Goal: Task Accomplishment & Management: Use online tool/utility

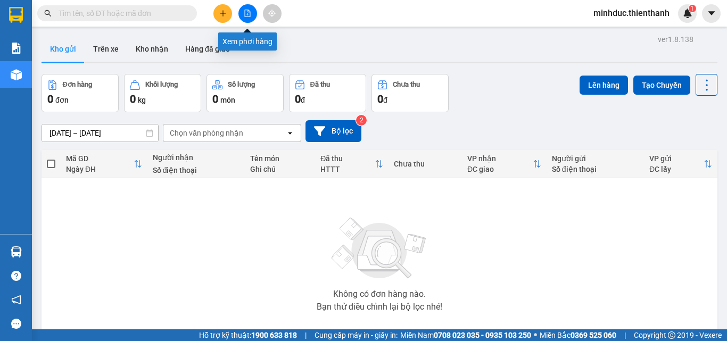
click at [245, 12] on icon "file-add" at bounding box center [248, 13] width 6 height 7
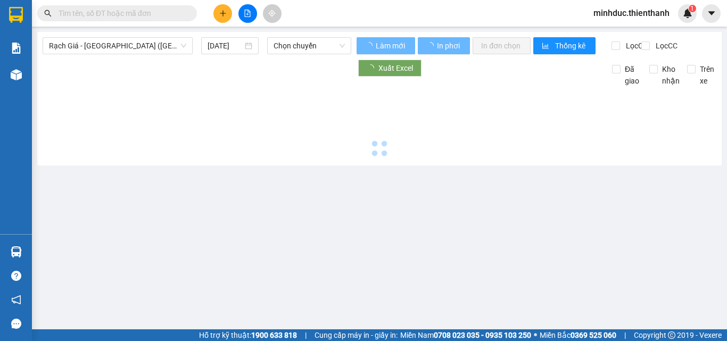
type input "[DATE]"
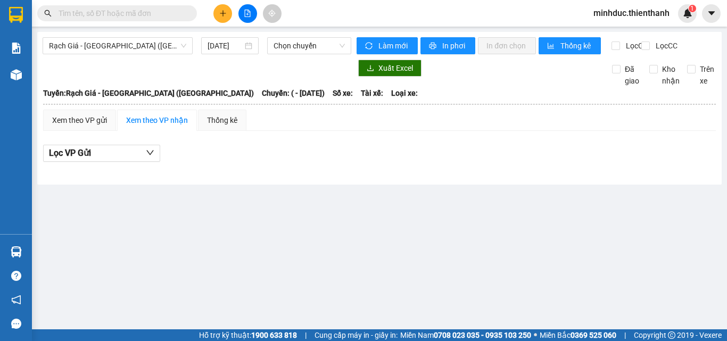
click at [95, 36] on div "Rạch Giá - [GEOGRAPHIC_DATA] ([GEOGRAPHIC_DATA]) [DATE] Chọn chuyến Làm mới In …" at bounding box center [379, 108] width 685 height 153
click at [101, 45] on span "Rạch Giá - [GEOGRAPHIC_DATA] ([GEOGRAPHIC_DATA])" at bounding box center [117, 46] width 137 height 16
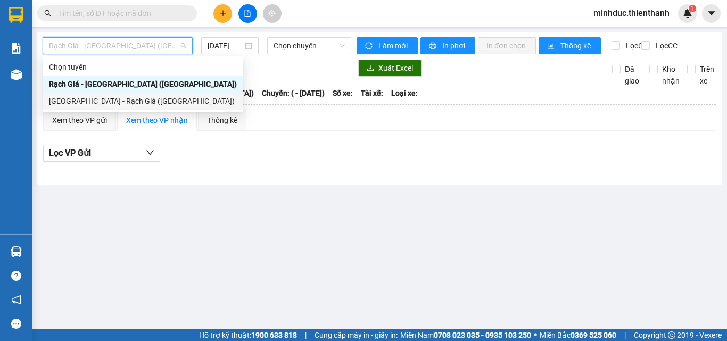
click at [117, 105] on div "[GEOGRAPHIC_DATA] - Rạch Giá ([GEOGRAPHIC_DATA])" at bounding box center [143, 101] width 188 height 12
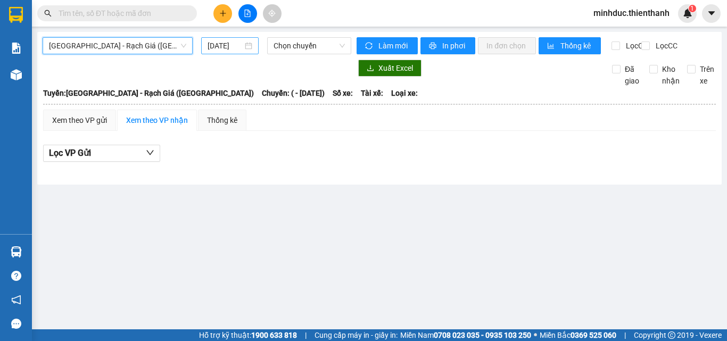
click at [228, 44] on input "[DATE]" at bounding box center [225, 46] width 35 height 12
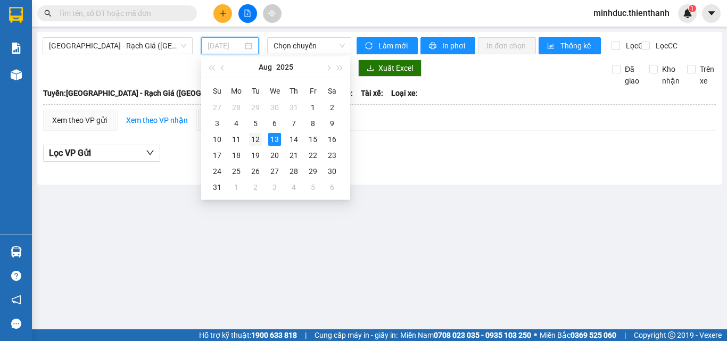
click at [262, 140] on td "12" at bounding box center [255, 140] width 19 height 16
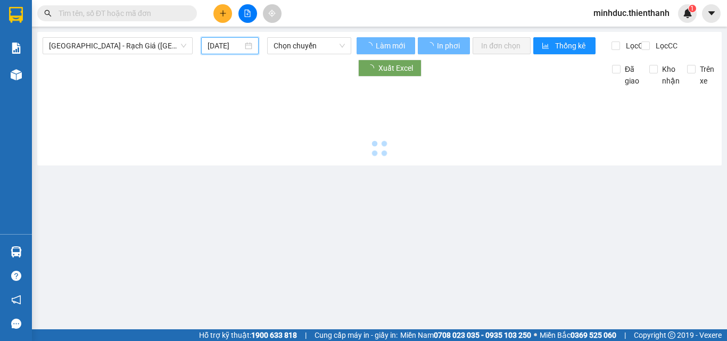
type input "[DATE]"
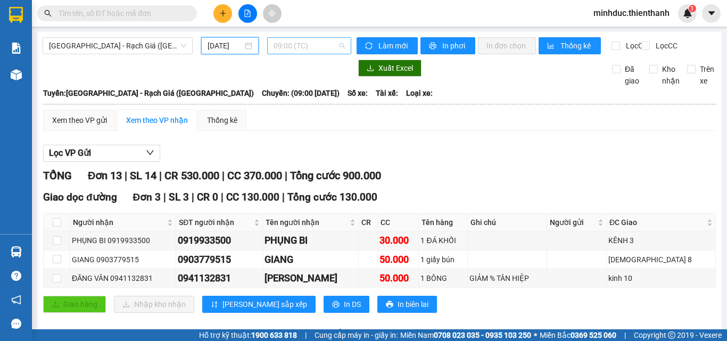
click at [302, 47] on span "09:00 (TC)" at bounding box center [309, 46] width 71 height 16
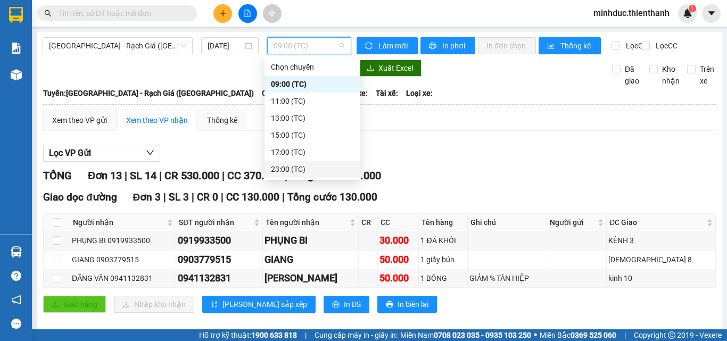
click at [305, 170] on div "23:00 (TC)" at bounding box center [312, 169] width 83 height 12
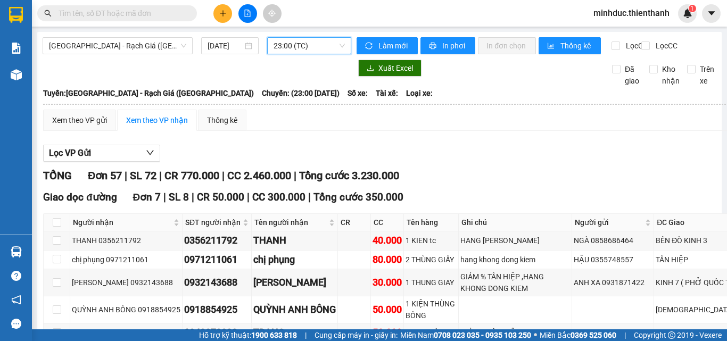
click at [597, 125] on div "Xem theo VP gửi Xem theo VP nhận Thống kê" at bounding box center [396, 120] width 707 height 21
click at [642, 40] on label "Lọc CC" at bounding box center [661, 46] width 38 height 12
click at [642, 42] on input "Lọc CC" at bounding box center [647, 46] width 10 height 9
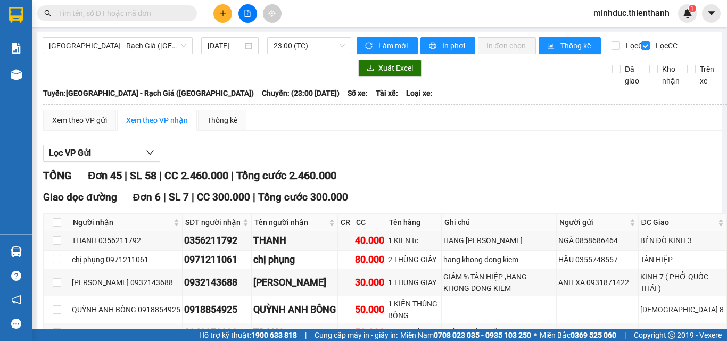
click at [491, 131] on div "Xem theo VP gửi Xem theo VP nhận Thống kê" at bounding box center [385, 120] width 684 height 21
click at [452, 43] on span "In phơi" at bounding box center [455, 46] width 24 height 12
click at [443, 48] on span "In phơi" at bounding box center [455, 46] width 24 height 12
click at [642, 48] on input "Lọc CC" at bounding box center [647, 46] width 10 height 9
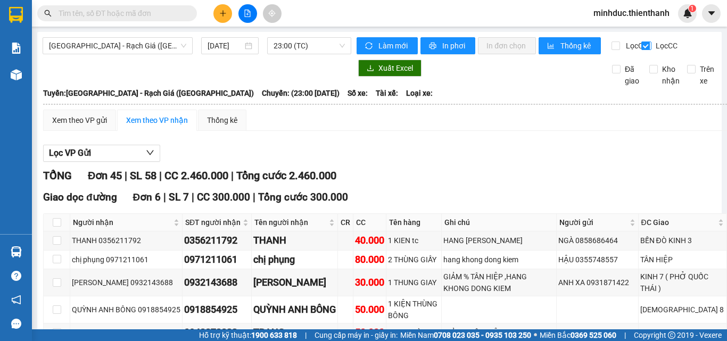
checkbox input "false"
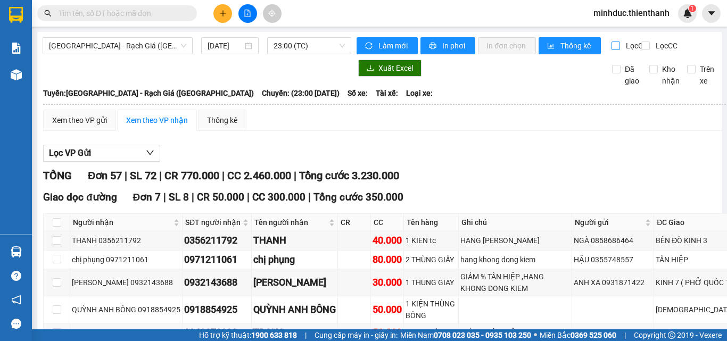
click at [622, 46] on span "Lọc CR" at bounding box center [636, 46] width 28 height 12
click at [619, 46] on input "Lọc CR" at bounding box center [617, 46] width 10 height 9
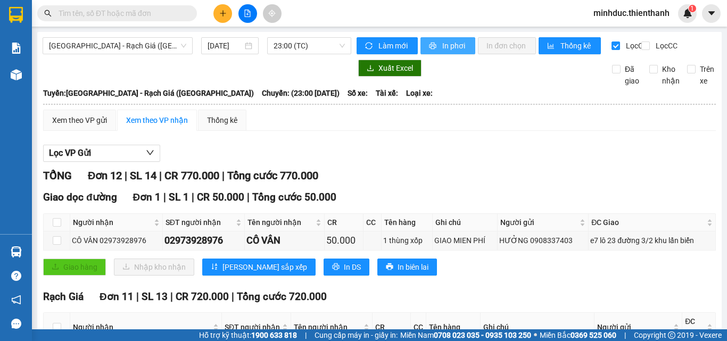
click at [444, 43] on span "In phơi" at bounding box center [455, 46] width 24 height 12
click at [602, 157] on div "Lọc VP Gửi" at bounding box center [379, 154] width 673 height 18
click at [612, 46] on input "Lọc CR" at bounding box center [617, 46] width 10 height 9
checkbox input "false"
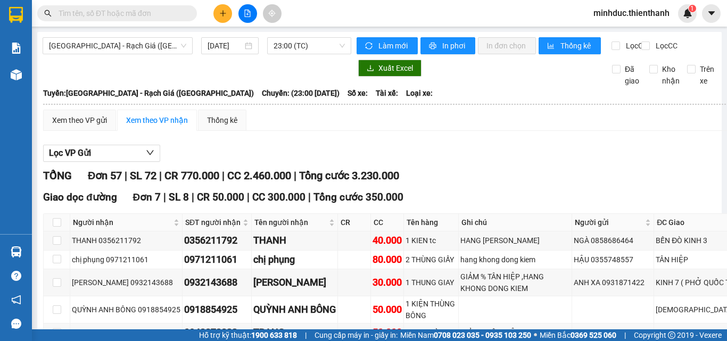
click at [486, 161] on div "Lọc VP Gửi" at bounding box center [396, 154] width 707 height 18
click at [642, 47] on input "Lọc CC" at bounding box center [647, 46] width 10 height 9
checkbox input "true"
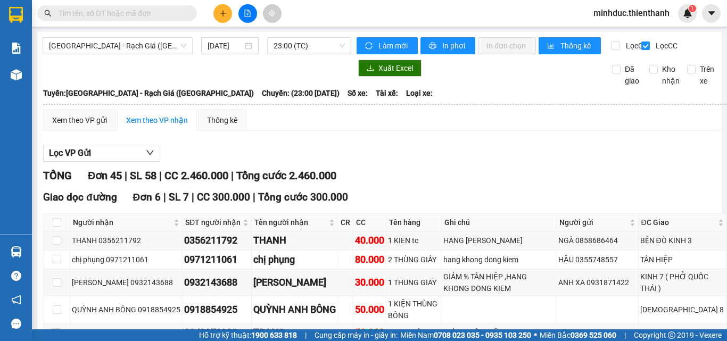
click at [544, 131] on div "Xem theo VP gửi Xem theo VP nhận Thống kê" at bounding box center [385, 120] width 684 height 21
click at [451, 51] on span "In phơi" at bounding box center [455, 46] width 24 height 12
click at [146, 16] on input "text" at bounding box center [122, 13] width 126 height 12
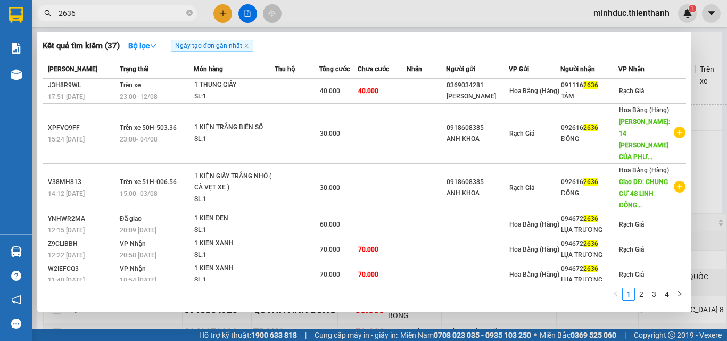
type input "2636"
